Goal: Information Seeking & Learning: Find specific fact

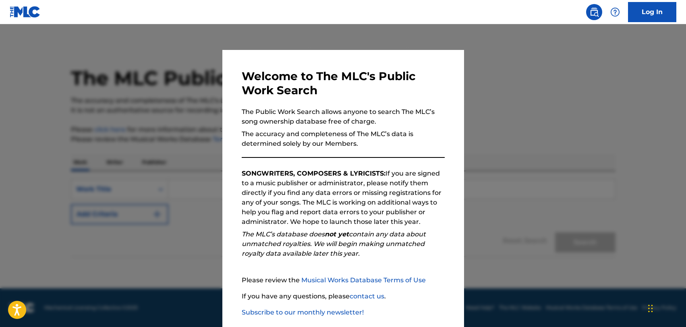
scroll to position [41, 0]
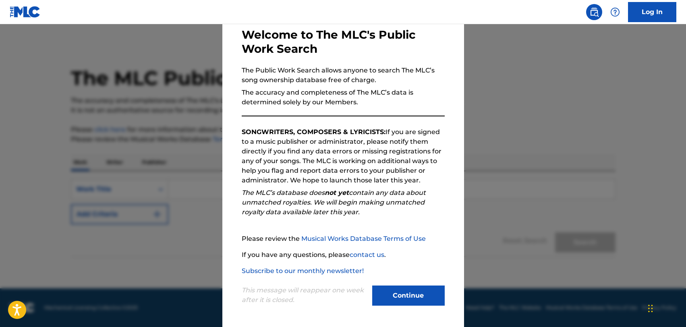
click at [411, 294] on button "Continue" at bounding box center [408, 295] width 72 height 20
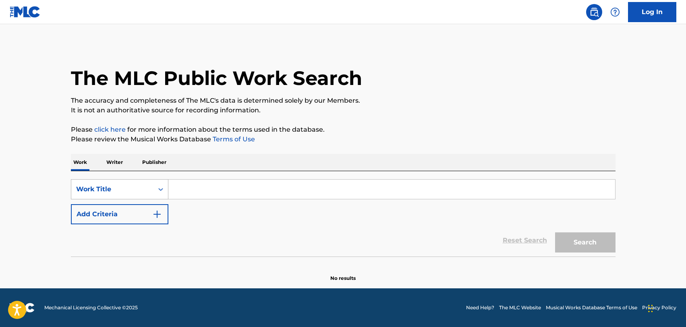
click at [161, 189] on icon "Search Form" at bounding box center [160, 189] width 5 height 3
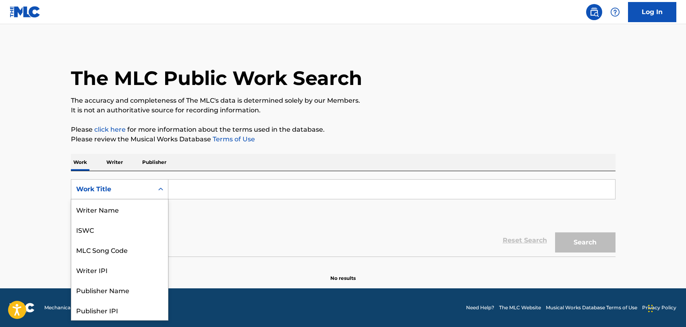
scroll to position [40, 0]
click at [200, 231] on div "Reset Search Search" at bounding box center [343, 240] width 544 height 32
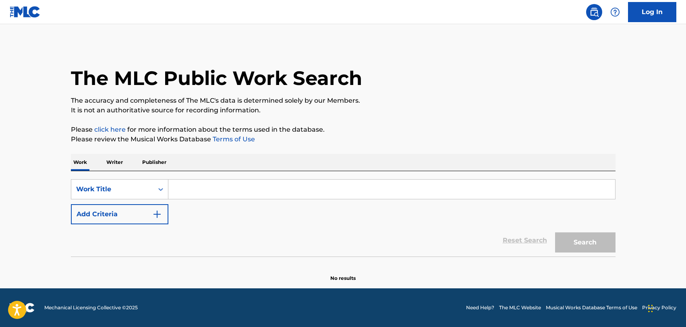
click at [192, 189] on input "Search Form" at bounding box center [391, 189] width 446 height 19
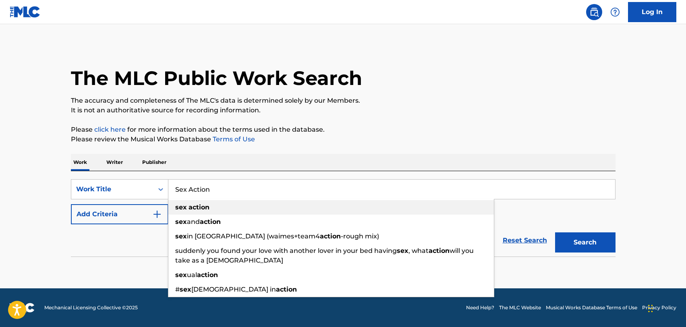
type input "Sex Action"
click at [189, 208] on strong "action" at bounding box center [198, 207] width 21 height 8
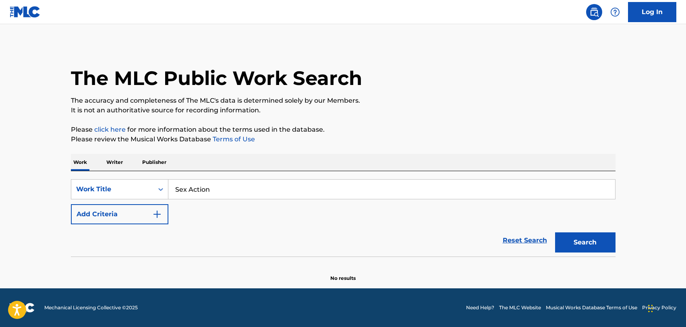
click at [595, 242] on button "Search" at bounding box center [585, 242] width 60 height 20
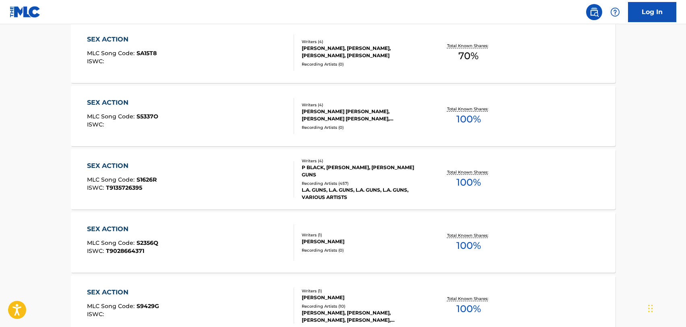
scroll to position [251, 0]
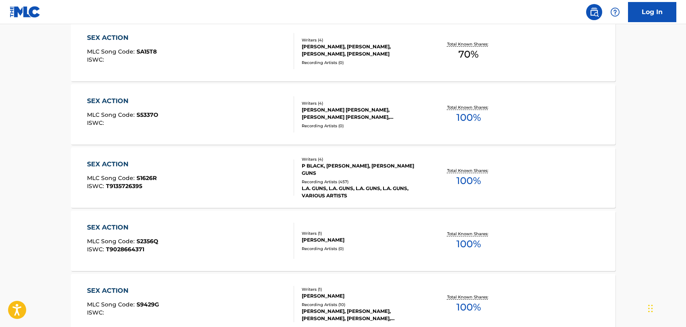
click at [470, 180] on span "100 %" at bounding box center [468, 180] width 25 height 14
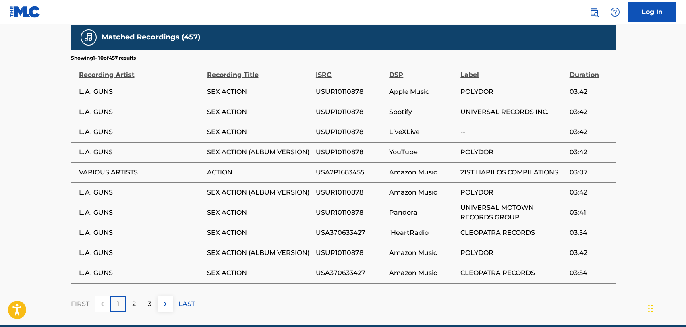
scroll to position [517, 0]
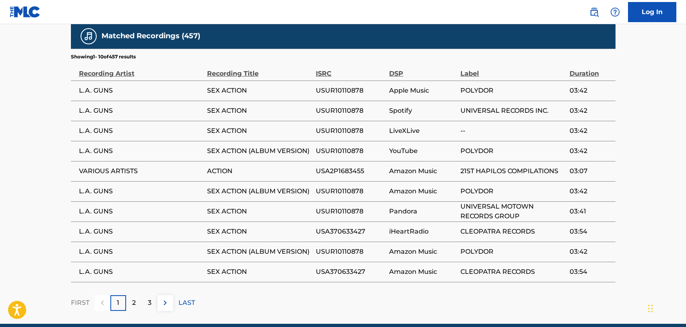
click at [209, 267] on span "SEX ACTION" at bounding box center [259, 272] width 105 height 10
click at [104, 267] on span "L.A. GUNS" at bounding box center [141, 272] width 124 height 10
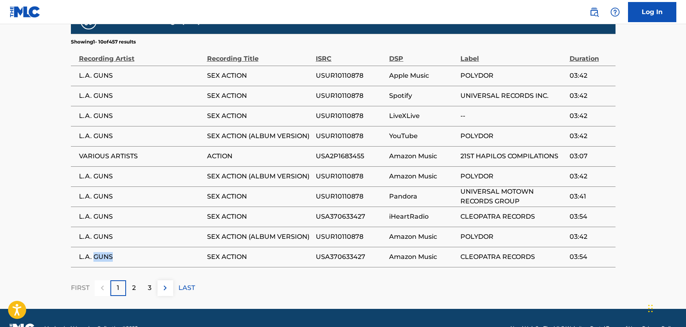
scroll to position [535, 0]
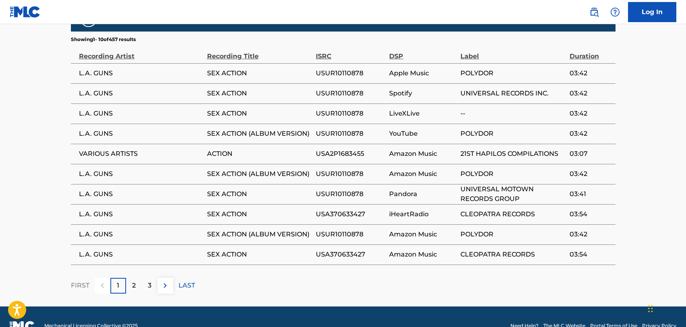
click at [483, 250] on span "CLEOPATRA RECORDS" at bounding box center [512, 255] width 105 height 10
click at [577, 250] on span "03:54" at bounding box center [590, 255] width 42 height 10
click at [475, 224] on td "POLYDOR" at bounding box center [514, 234] width 109 height 20
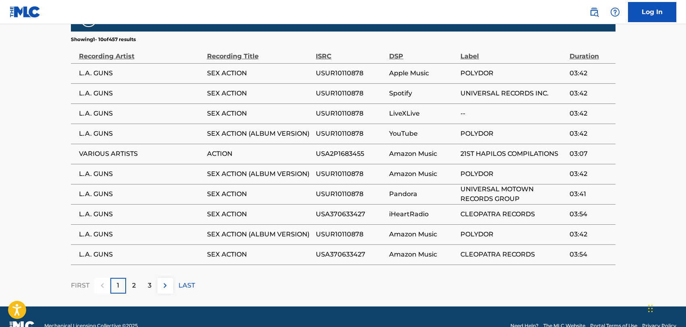
click at [475, 224] on td "POLYDOR" at bounding box center [514, 234] width 109 height 20
click at [440, 209] on span "iHeartRadio" at bounding box center [422, 214] width 67 height 10
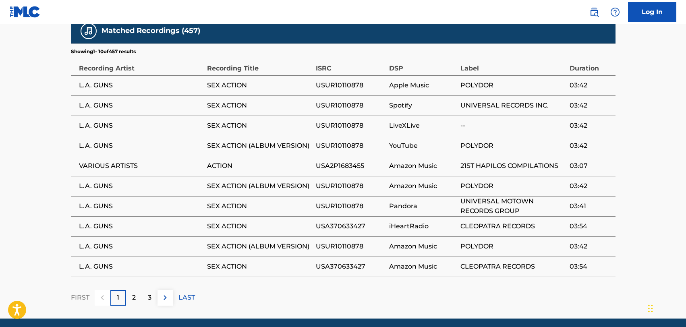
scroll to position [512, 0]
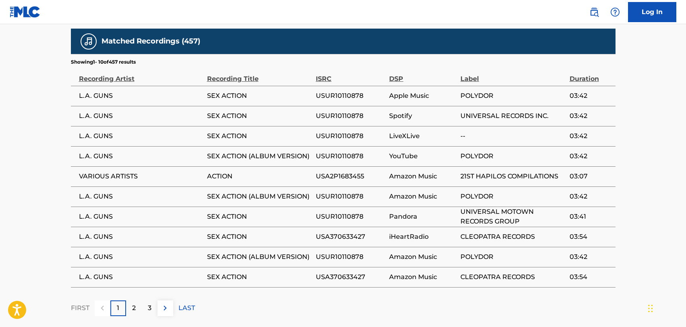
click at [440, 212] on span "Pandora" at bounding box center [422, 217] width 67 height 10
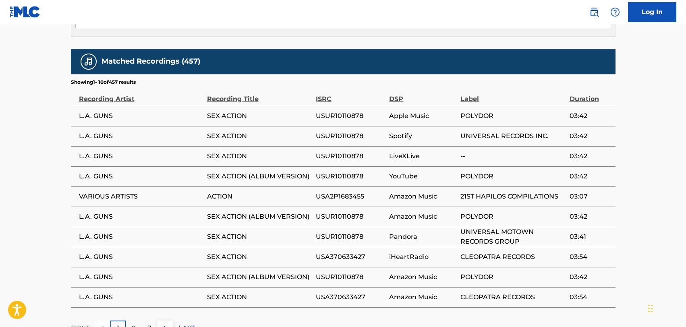
scroll to position [489, 0]
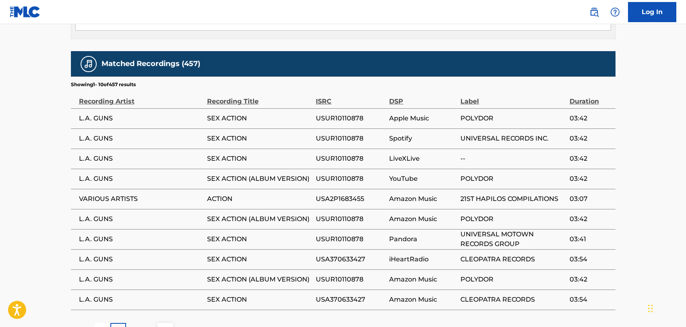
click at [440, 214] on span "Amazon Music" at bounding box center [422, 219] width 67 height 10
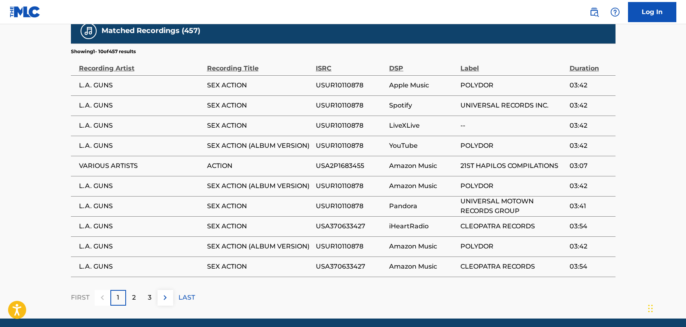
scroll to position [535, 0]
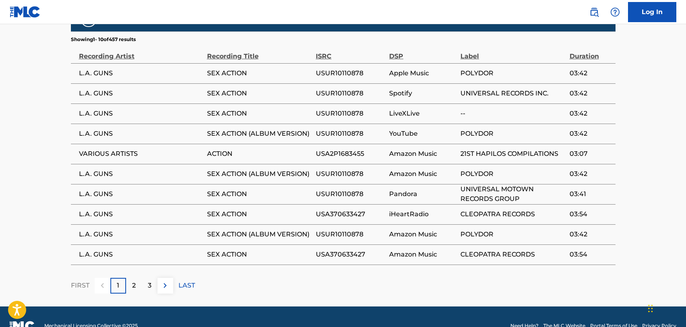
click at [576, 250] on span "03:54" at bounding box center [590, 255] width 42 height 10
click at [92, 250] on span "L.A. GUNS" at bounding box center [141, 255] width 124 height 10
click at [134, 281] on p "2" at bounding box center [134, 286] width 4 height 10
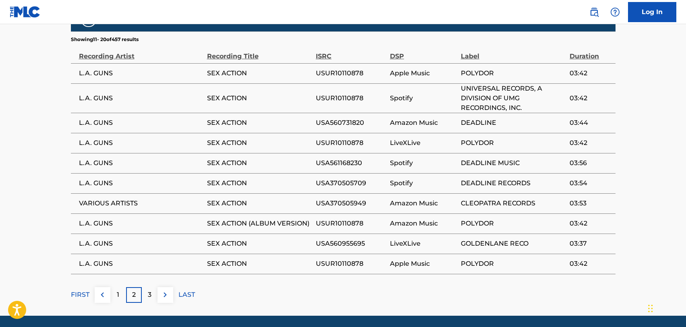
click at [153, 287] on div "3" at bounding box center [150, 295] width 16 height 16
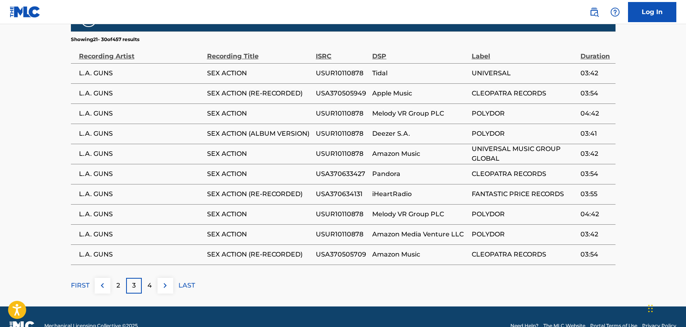
click at [150, 281] on p "4" at bounding box center [149, 286] width 4 height 10
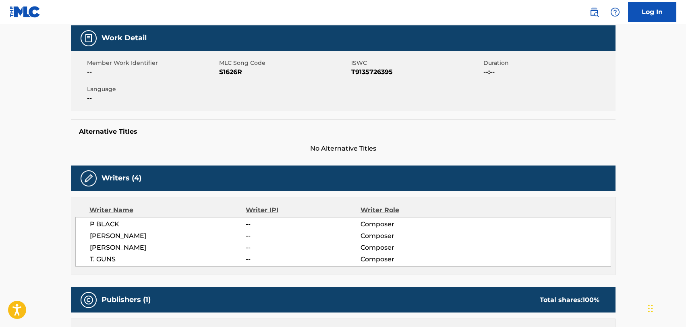
scroll to position [118, 0]
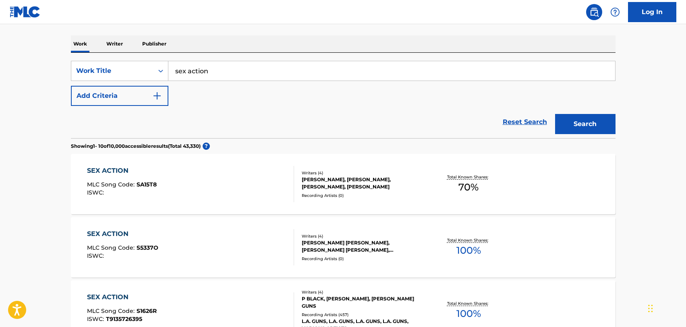
scroll to position [272, 0]
